Goal: Task Accomplishment & Management: Complete application form

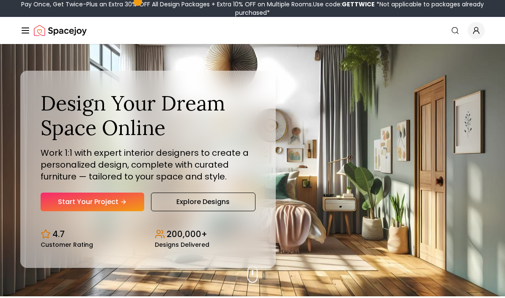
scroll to position [3, 0]
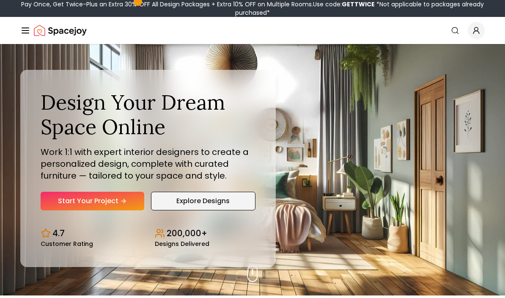
click at [229, 210] on link "Explore Designs" at bounding box center [203, 201] width 104 height 19
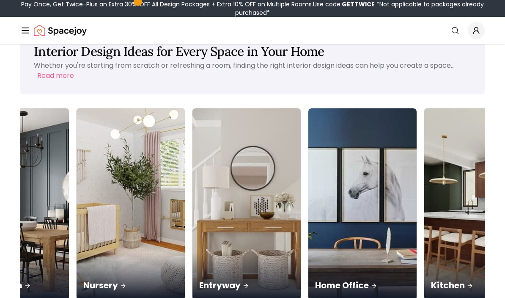
scroll to position [0, 297]
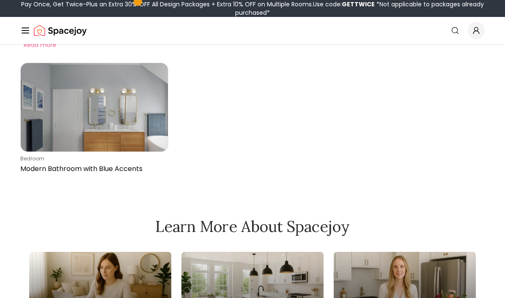
scroll to position [61, 0]
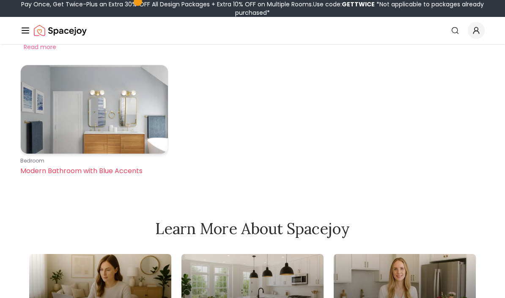
click at [137, 115] on img at bounding box center [94, 109] width 147 height 88
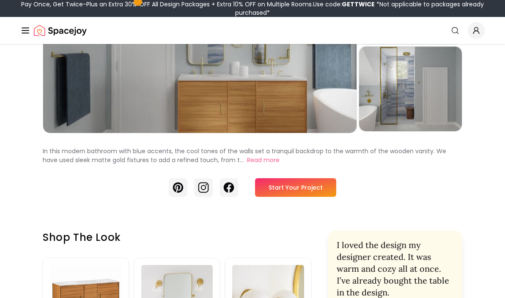
scroll to position [128, 0]
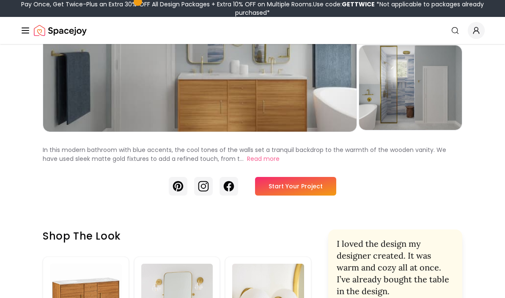
click at [308, 186] on link "Start Your Project" at bounding box center [295, 186] width 81 height 19
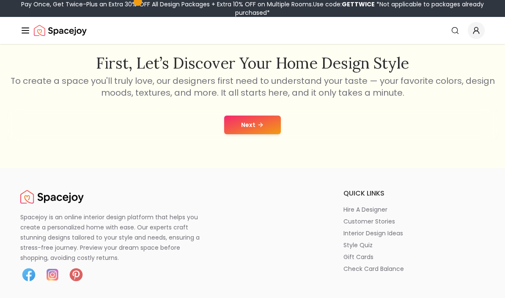
scroll to position [77, 0]
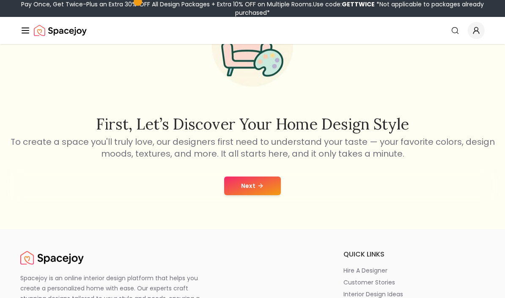
click at [267, 187] on button "Next" at bounding box center [252, 185] width 57 height 19
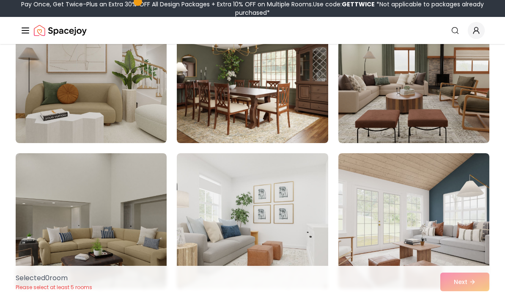
scroll to position [731, 0]
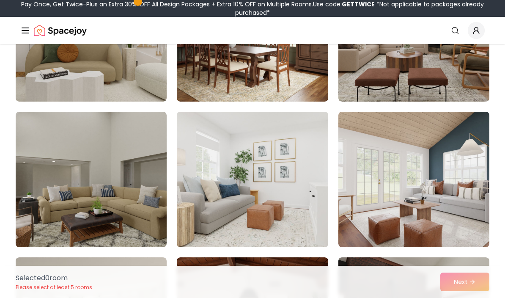
click at [311, 195] on img at bounding box center [252, 179] width 159 height 142
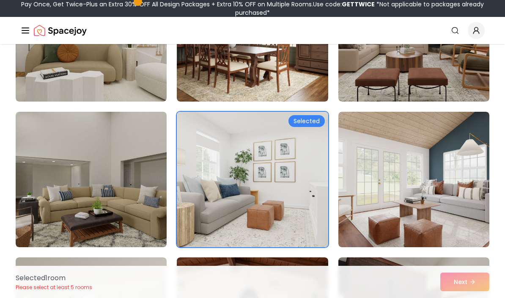
click at [305, 121] on div "Selected" at bounding box center [306, 121] width 36 height 12
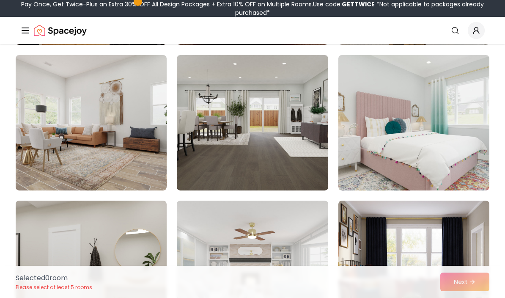
scroll to position [341, 0]
